Goal: Information Seeking & Learning: Find specific page/section

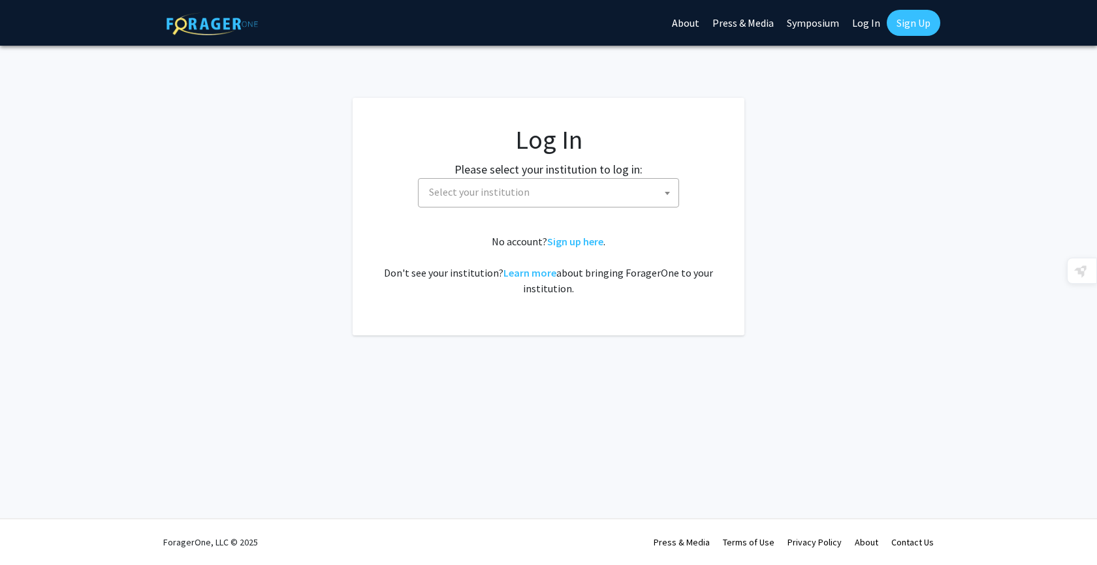
select select
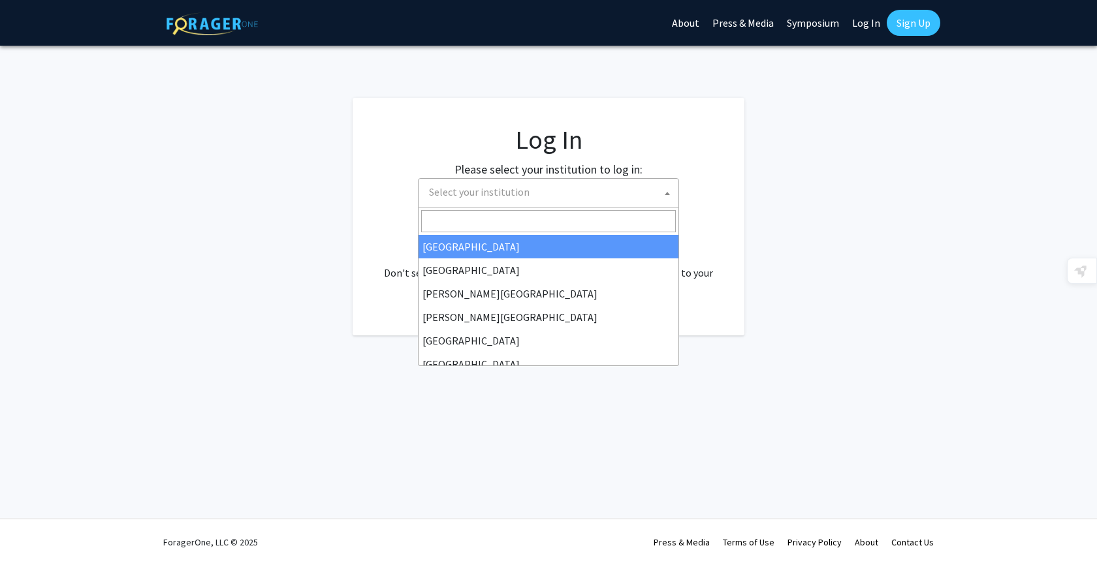
click at [571, 199] on span "Select your institution" at bounding box center [551, 192] width 255 height 27
click at [742, 279] on fg-card "Log In Please select your institution to log in: Baylor University Brandeis Uni…" at bounding box center [548, 217] width 392 height 238
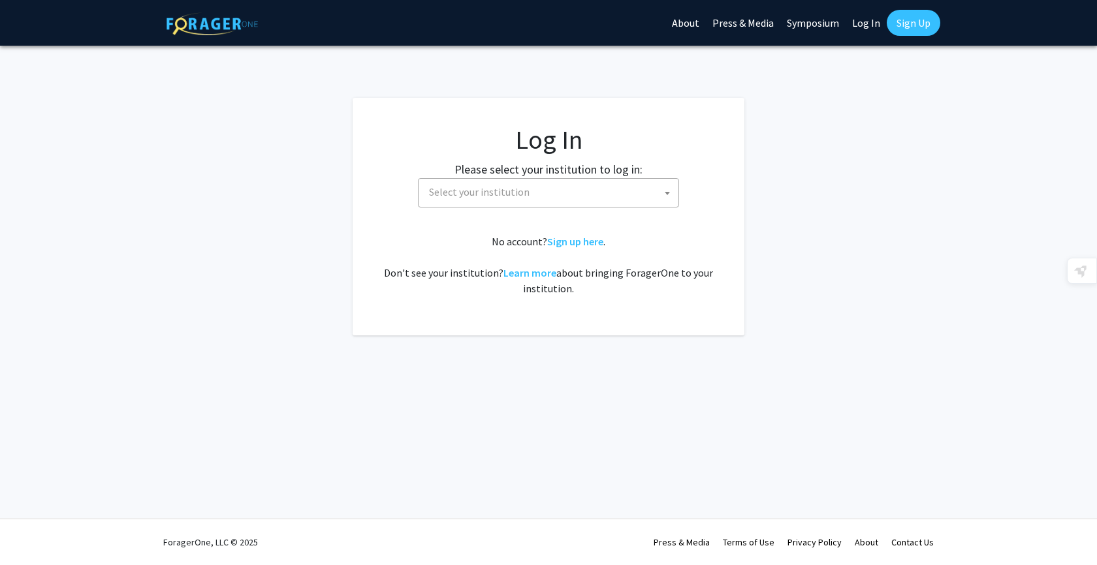
click at [576, 187] on span "Select your institution" at bounding box center [551, 192] width 255 height 27
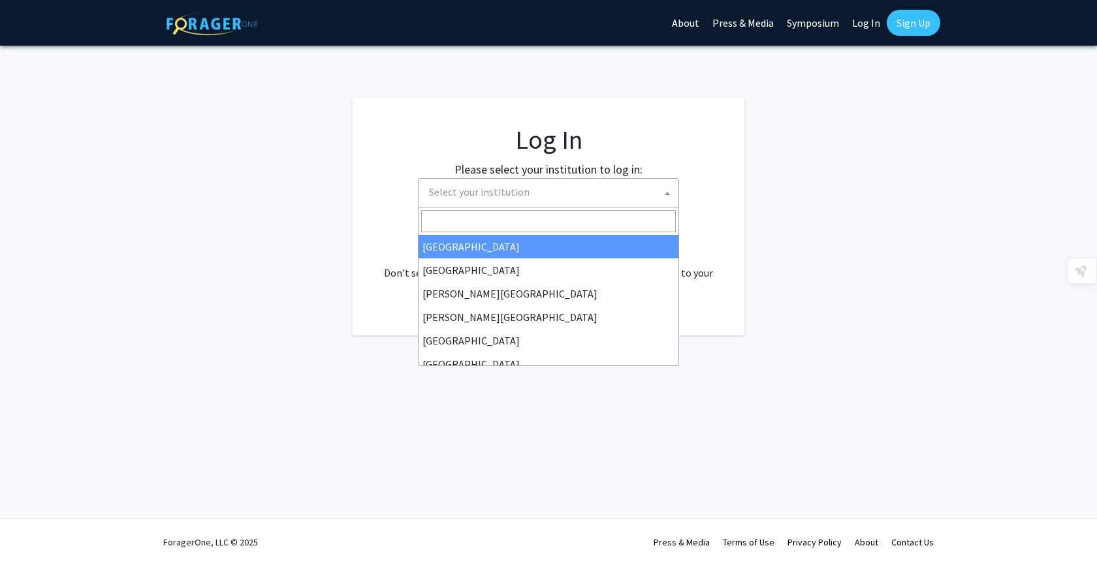
type input "u"
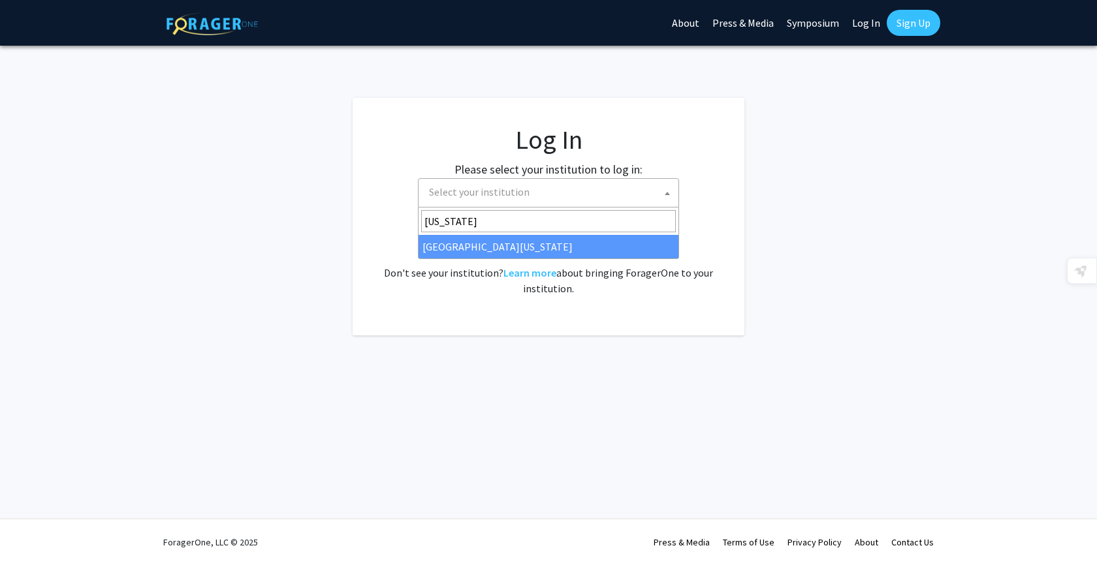
type input "kentucky"
select select "13"
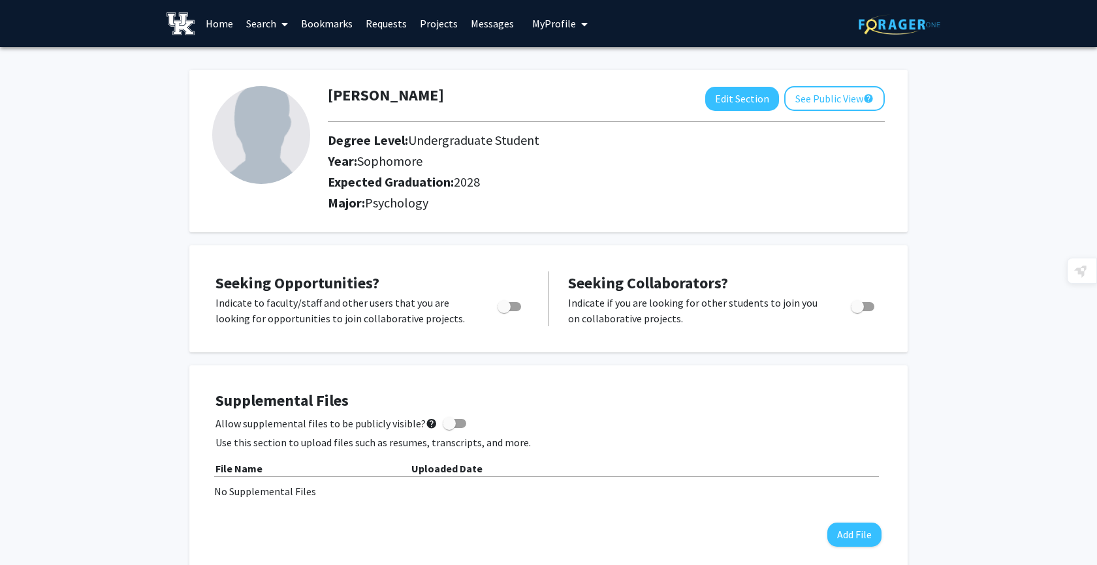
click at [272, 22] on link "Search" at bounding box center [267, 24] width 55 height 46
click at [307, 54] on span "Faculty/Staff" at bounding box center [288, 60] width 96 height 26
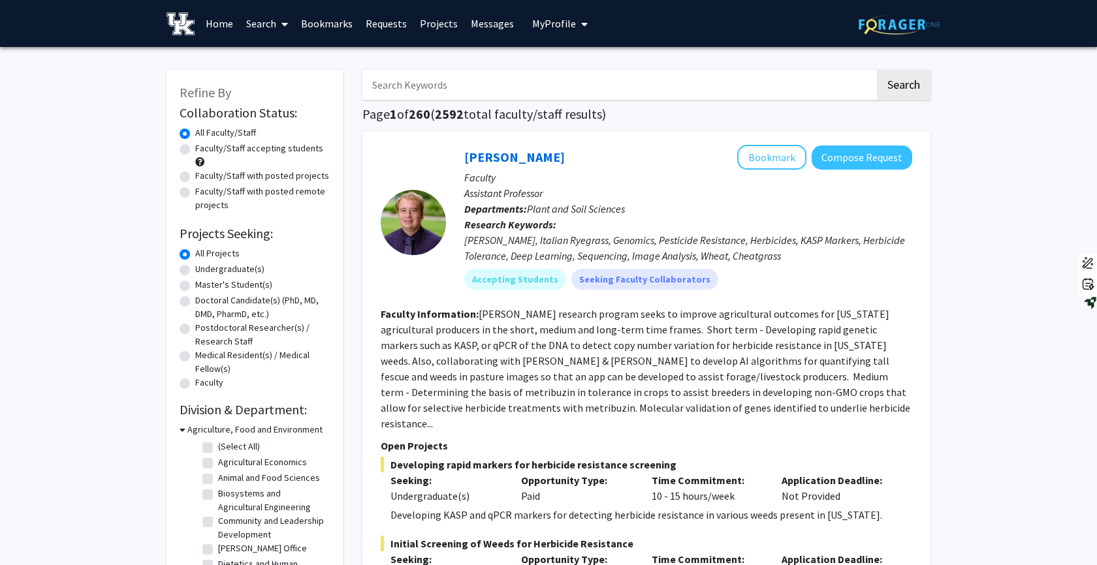
click at [431, 80] on input "Search Keywords" at bounding box center [618, 85] width 512 height 30
click at [877, 70] on button "Search" at bounding box center [904, 85] width 54 height 30
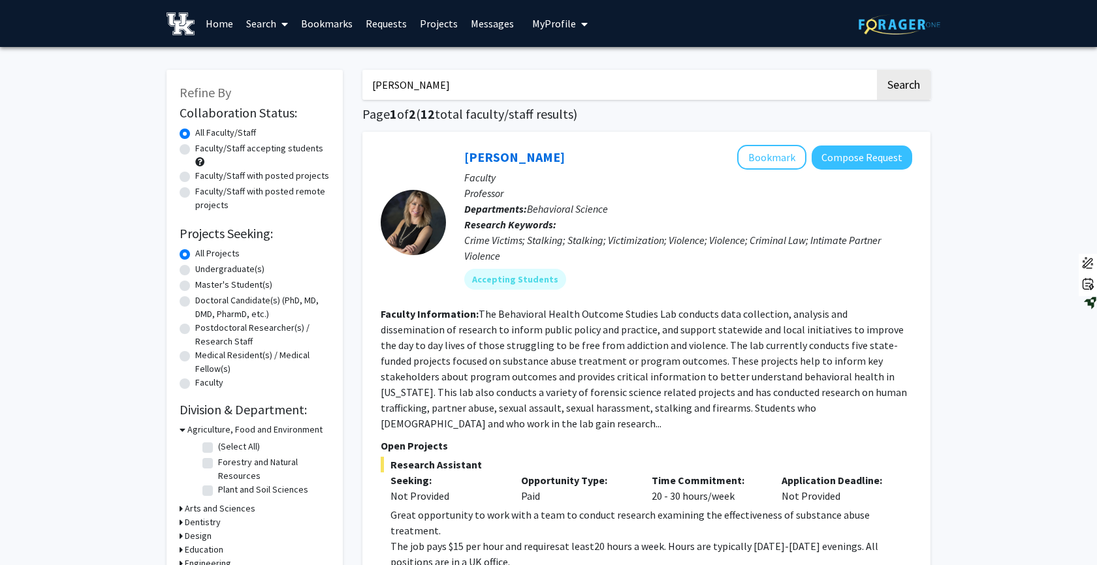
drag, startPoint x: 463, startPoint y: 88, endPoint x: 366, endPoint y: 86, distance: 96.6
click at [362, 86] on input "[PERSON_NAME]" at bounding box center [618, 85] width 512 height 30
click at [877, 70] on button "Search" at bounding box center [904, 85] width 54 height 30
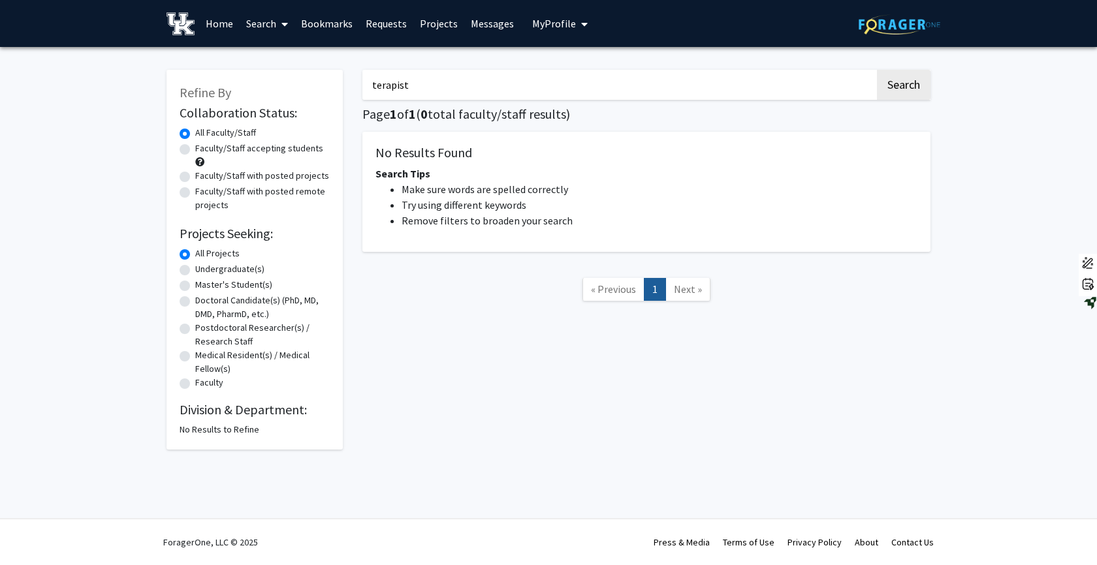
drag, startPoint x: 423, startPoint y: 89, endPoint x: 320, endPoint y: 89, distance: 103.1
click at [319, 89] on div "Refine By Collaboration Status: Collaboration Status All Faculty/Staff Collabor…" at bounding box center [548, 253] width 783 height 393
type input "p"
type input "psychology children"
click at [877, 70] on button "Search" at bounding box center [904, 85] width 54 height 30
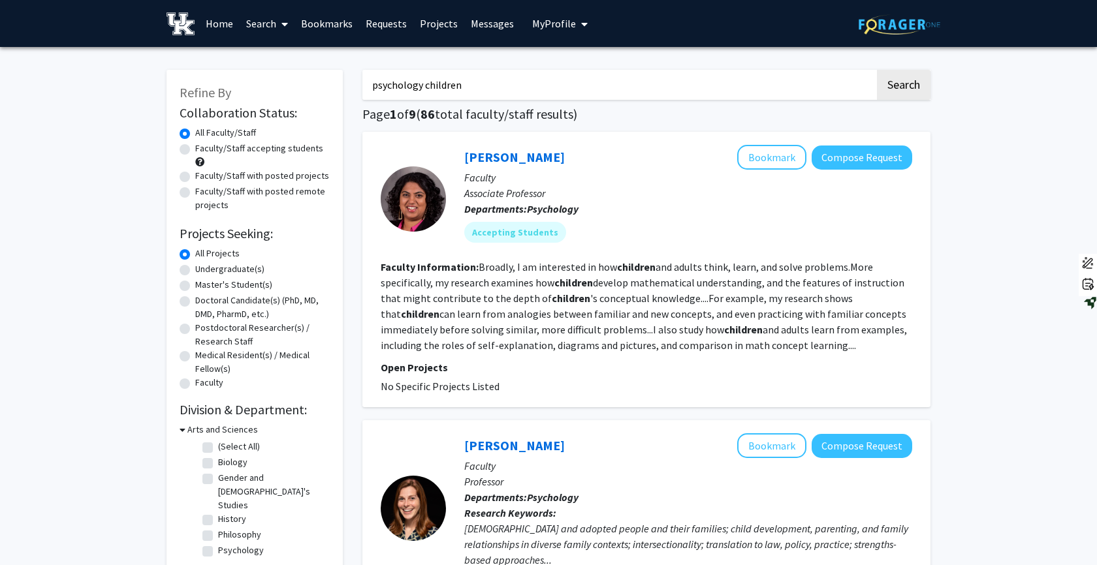
click at [426, 268] on b "Faculty Information:" at bounding box center [430, 266] width 98 height 13
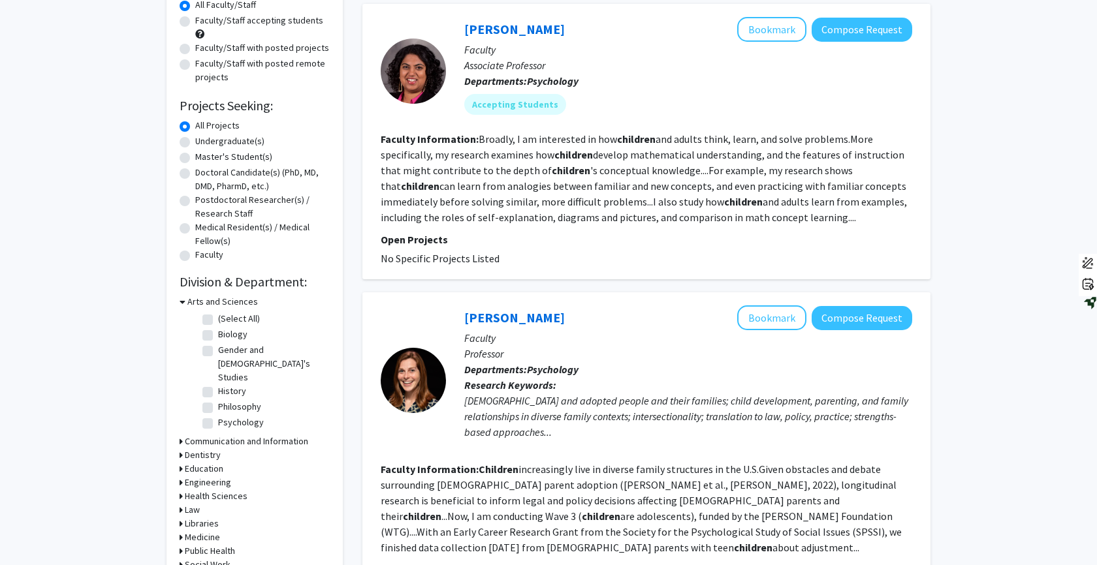
scroll to position [151, 0]
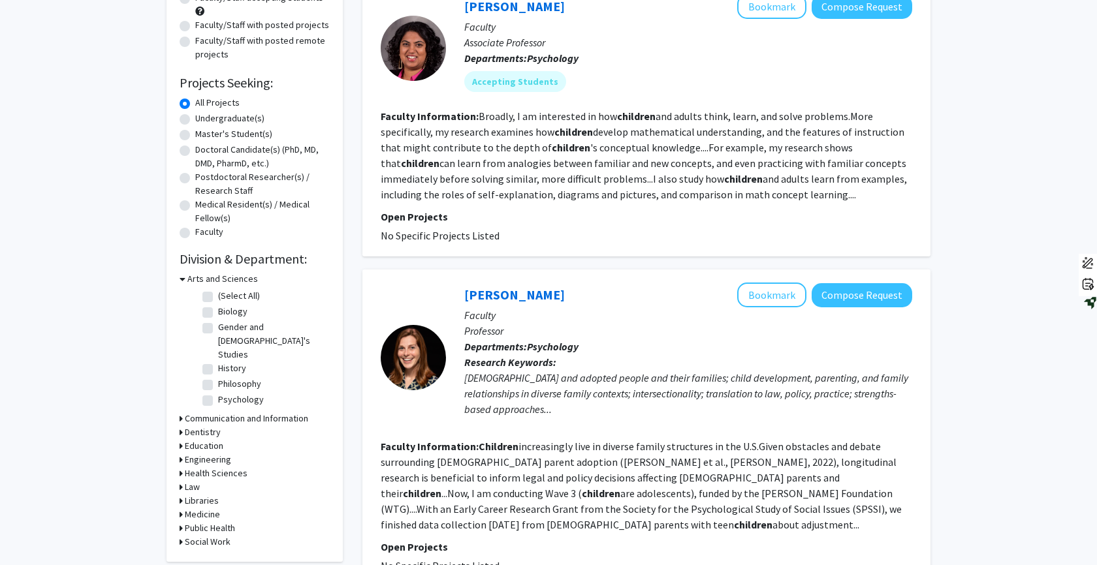
click at [183, 114] on div "Undergraduate(s)" at bounding box center [255, 120] width 150 height 16
click at [195, 118] on label "Undergraduate(s)" at bounding box center [229, 119] width 69 height 14
click at [195, 118] on input "Undergraduate(s)" at bounding box center [199, 116] width 8 height 8
radio input "true"
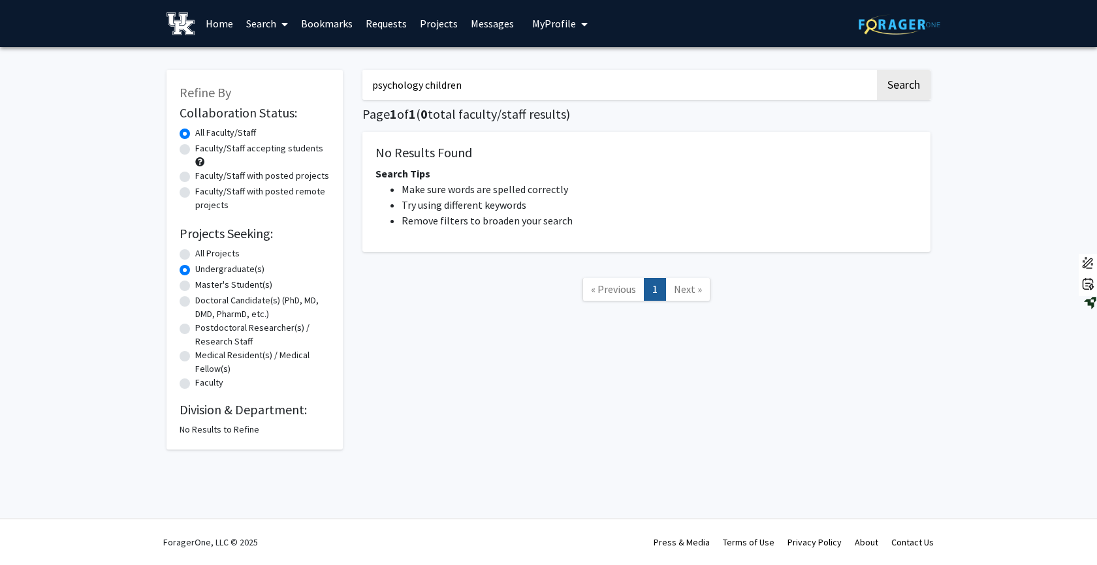
click at [195, 255] on label "All Projects" at bounding box center [217, 254] width 44 height 14
click at [195, 255] on input "All Projects" at bounding box center [199, 251] width 8 height 8
radio input "true"
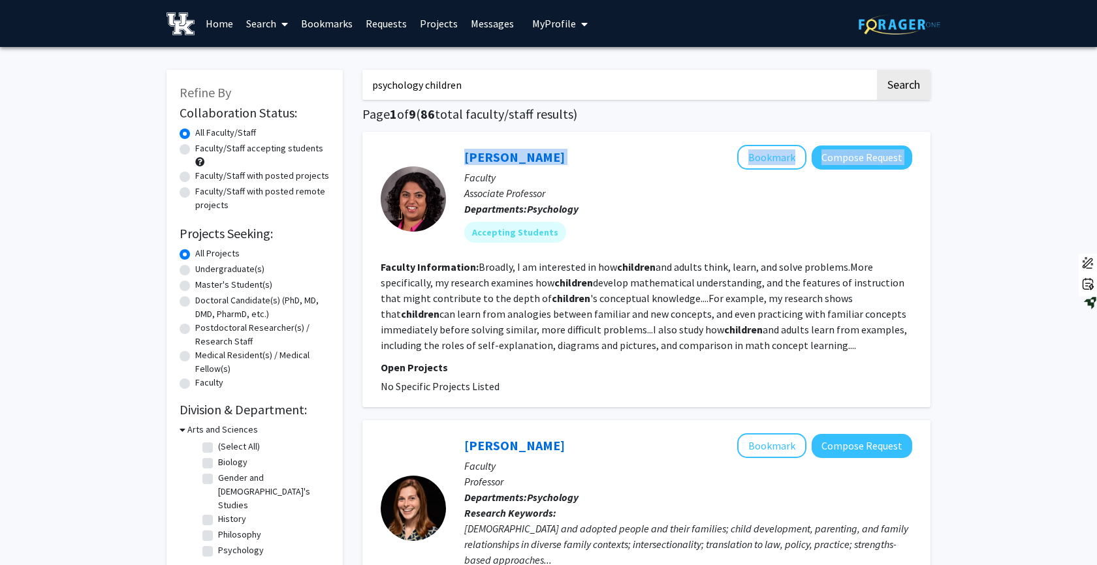
drag, startPoint x: 442, startPoint y: 155, endPoint x: 559, endPoint y: 156, distance: 116.8
click at [559, 156] on section "[PERSON_NAME] Bookmark Compose Request Faculty Associate Professor Departments:…" at bounding box center [646, 199] width 531 height 108
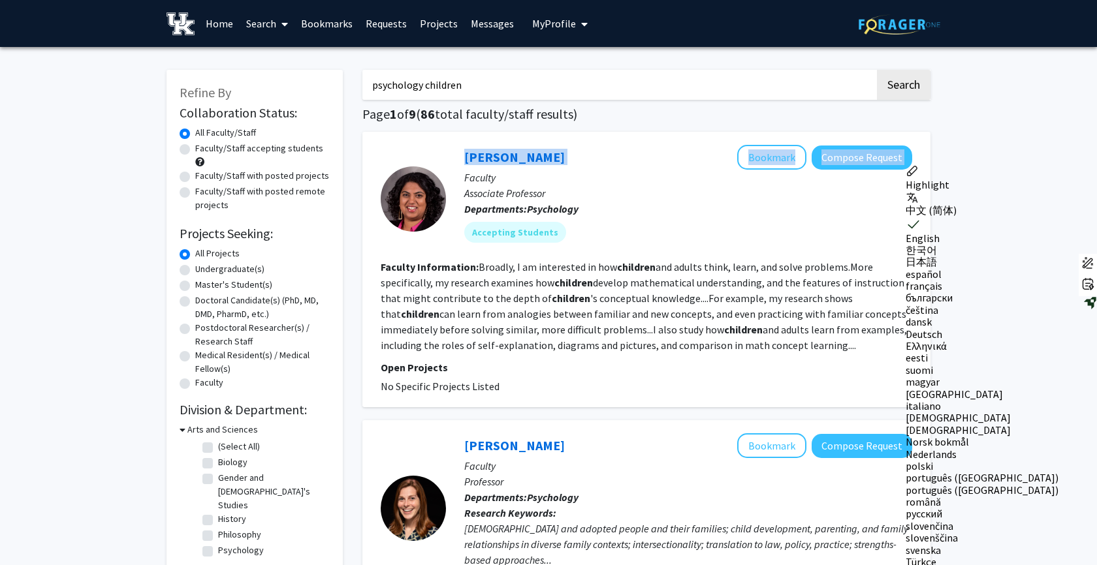
copy section "[PERSON_NAME] Bookmark Compose Request"
